Goal: Information Seeking & Learning: Understand process/instructions

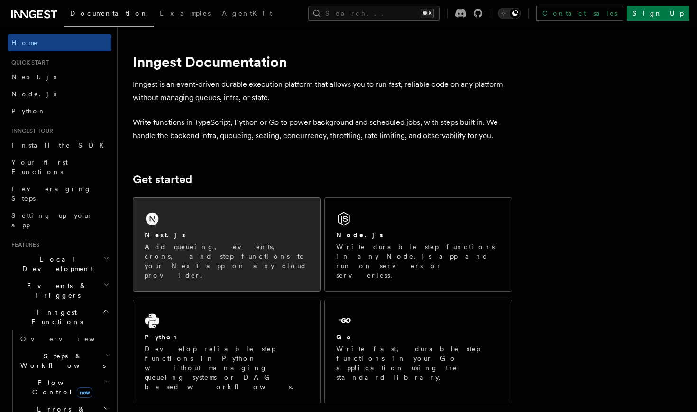
click at [205, 241] on div "Next.js Add queueing, events, crons, and step functions to your Next app on any…" at bounding box center [227, 255] width 164 height 50
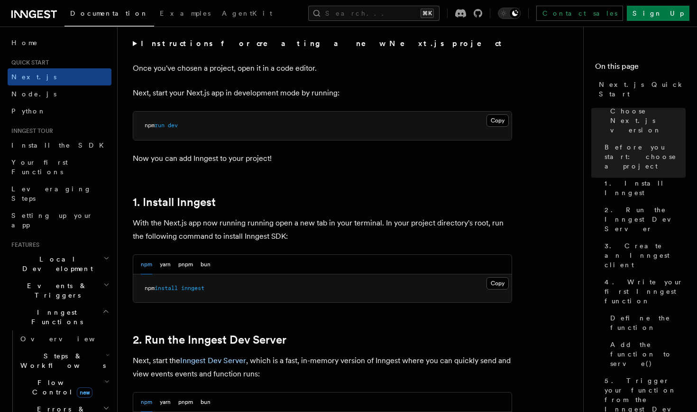
scroll to position [381, 0]
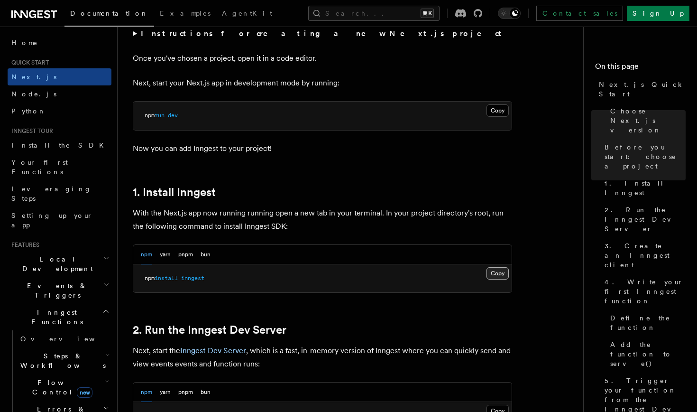
click at [502, 274] on button "Copy Copied" at bounding box center [497, 273] width 22 height 12
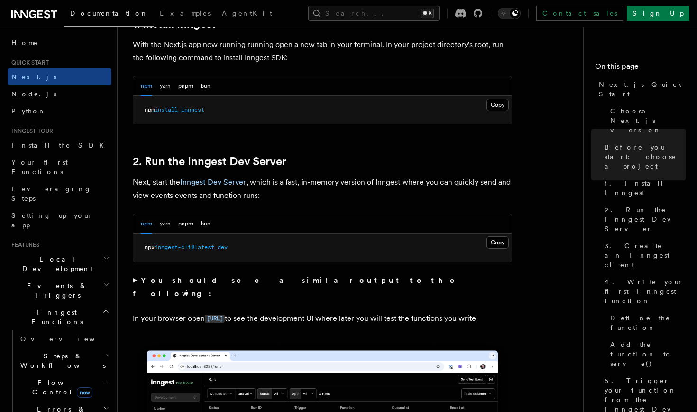
scroll to position [557, 0]
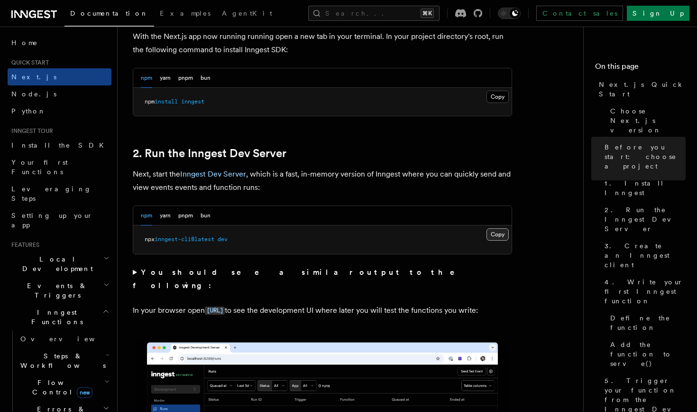
click at [499, 230] on button "Copy Copied" at bounding box center [497, 234] width 22 height 12
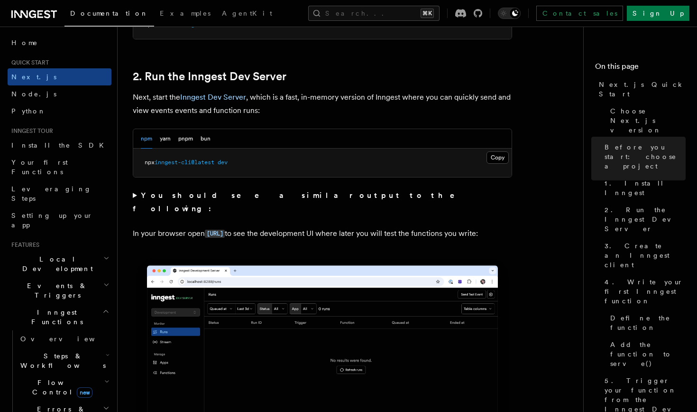
scroll to position [636, 0]
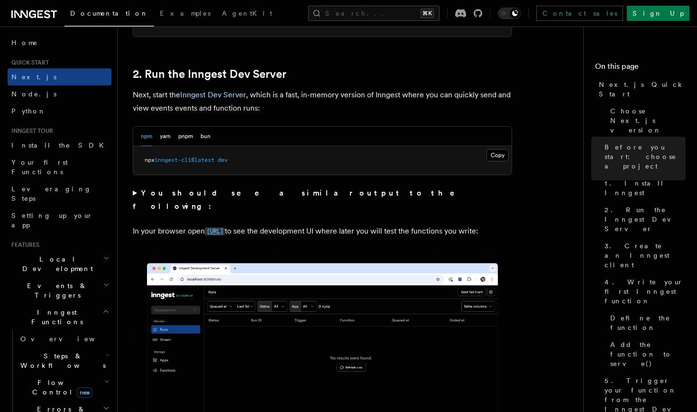
click at [225, 227] on code "[URL]" at bounding box center [215, 231] width 20 height 8
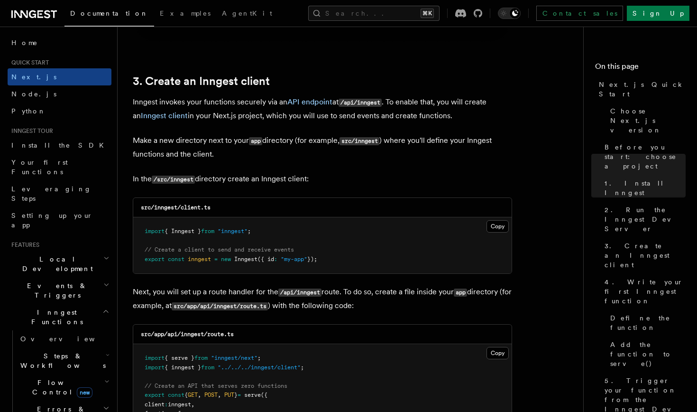
scroll to position [1089, 0]
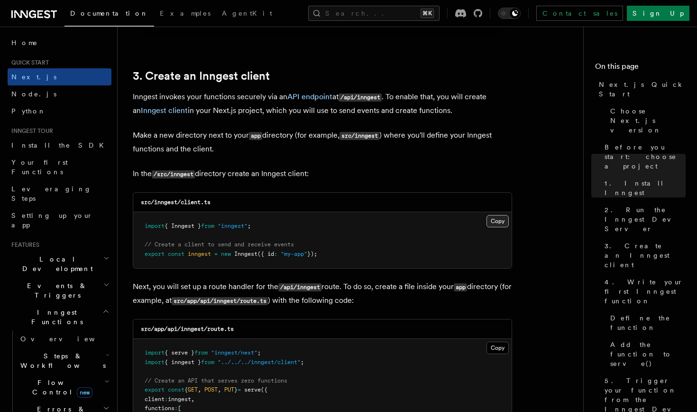
click at [497, 217] on button "Copy Copied" at bounding box center [497, 221] width 22 height 12
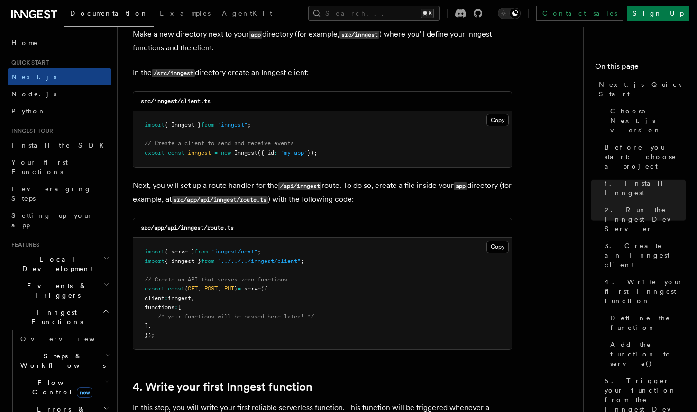
scroll to position [1191, 0]
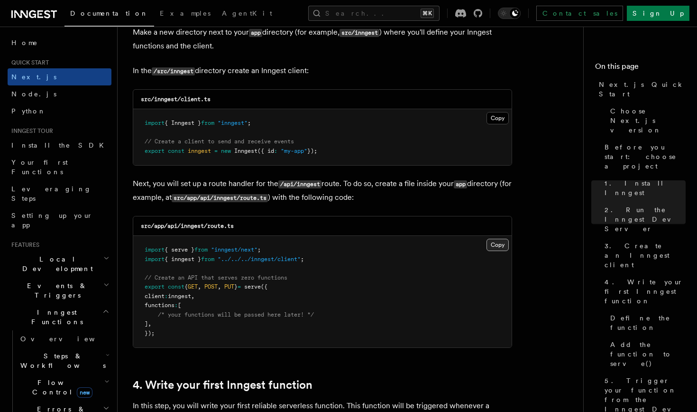
click at [496, 246] on button "Copy Copied" at bounding box center [497, 244] width 22 height 12
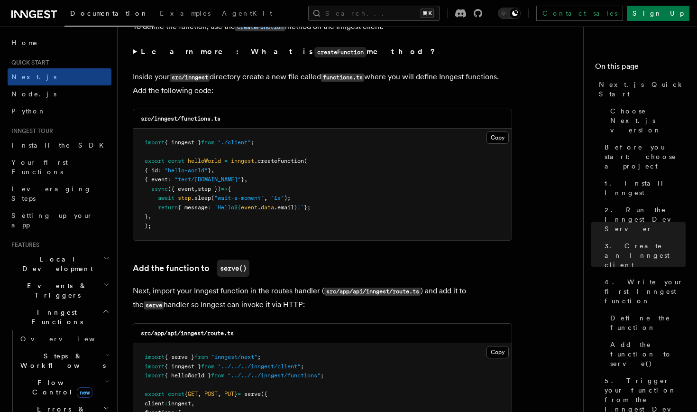
scroll to position [1658, 0]
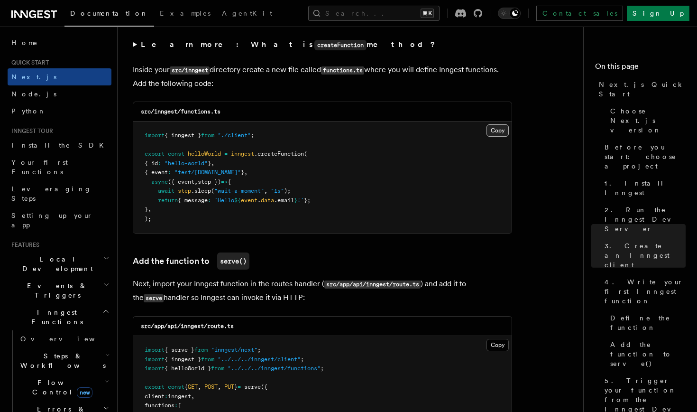
click at [491, 128] on button "Copy Copied" at bounding box center [497, 130] width 22 height 12
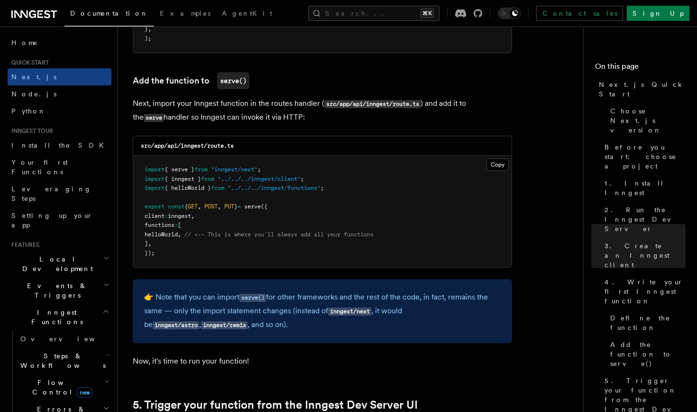
scroll to position [1851, 0]
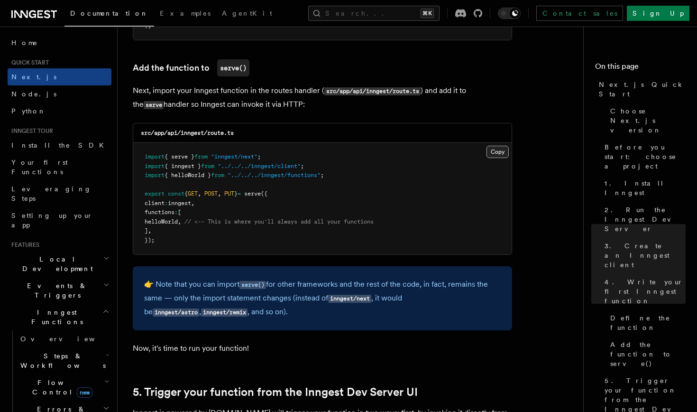
click at [500, 149] on button "Copy Copied" at bounding box center [497, 152] width 22 height 12
click at [498, 150] on button "Copy Copied" at bounding box center [497, 152] width 22 height 12
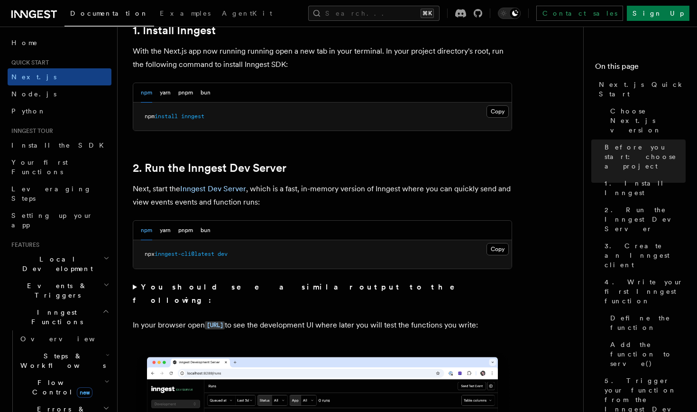
scroll to position [513, 0]
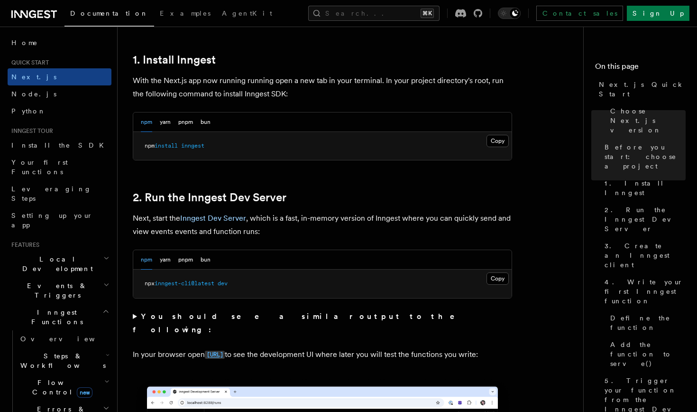
click at [225, 350] on code "[URL]" at bounding box center [215, 354] width 20 height 8
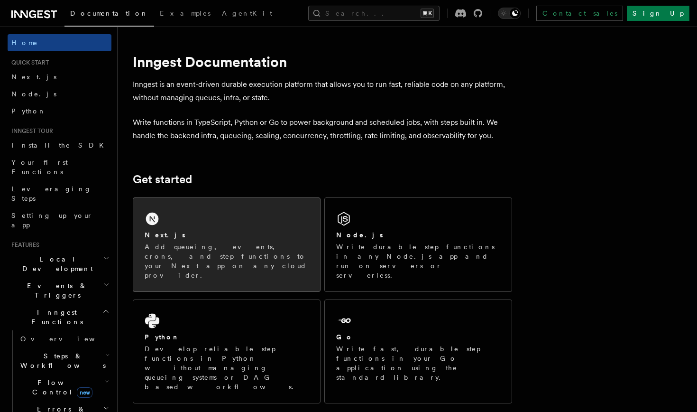
click at [210, 222] on div "Next.js Add queueing, events, crons, and step functions to your Next app on any…" at bounding box center [226, 244] width 187 height 93
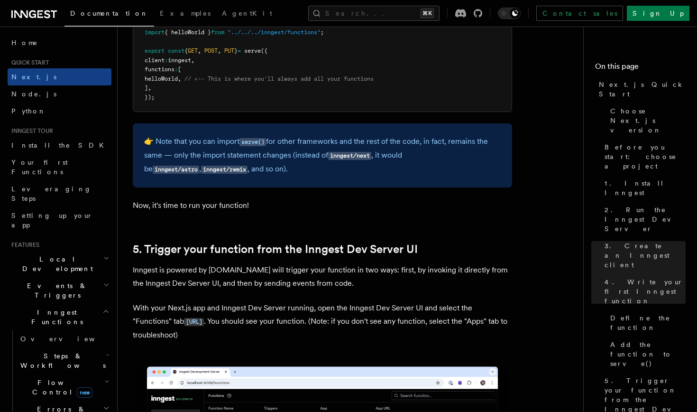
scroll to position [1998, 0]
